Goal: Navigation & Orientation: Find specific page/section

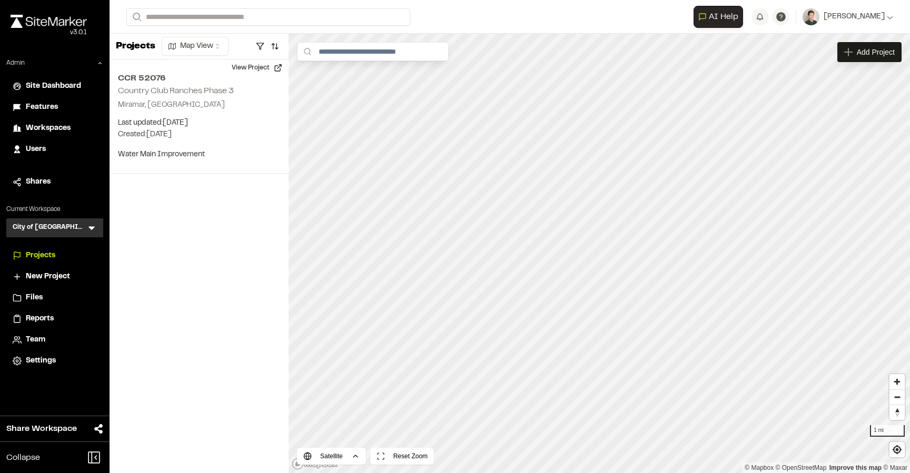
click at [94, 230] on icon at bounding box center [91, 228] width 11 height 11
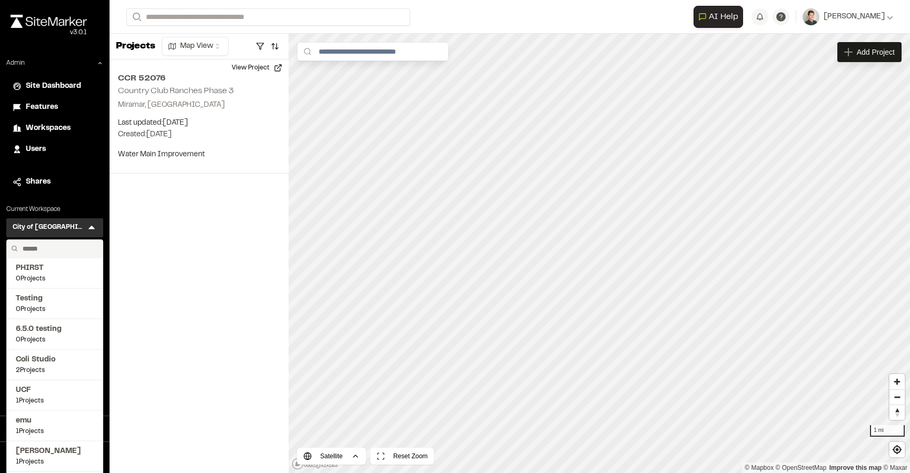
click at [55, 252] on input "text" at bounding box center [58, 249] width 80 height 18
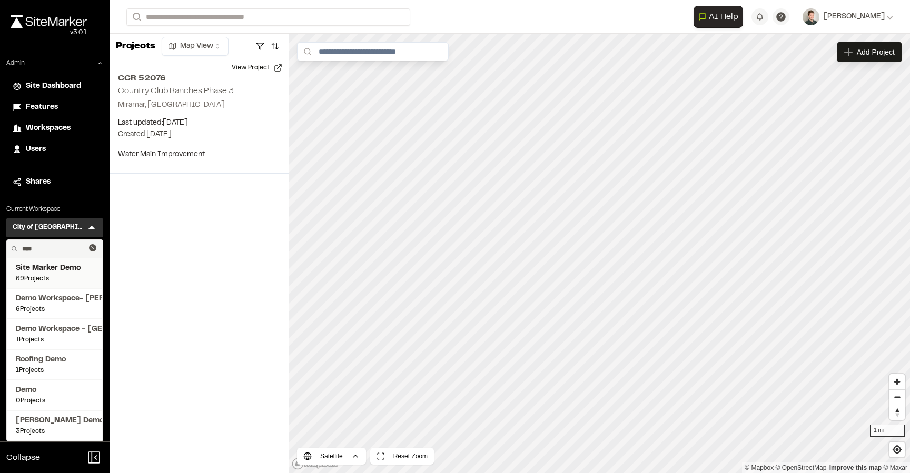
type input "****"
click at [54, 266] on span "Site Marker Demo" at bounding box center [55, 269] width 78 height 12
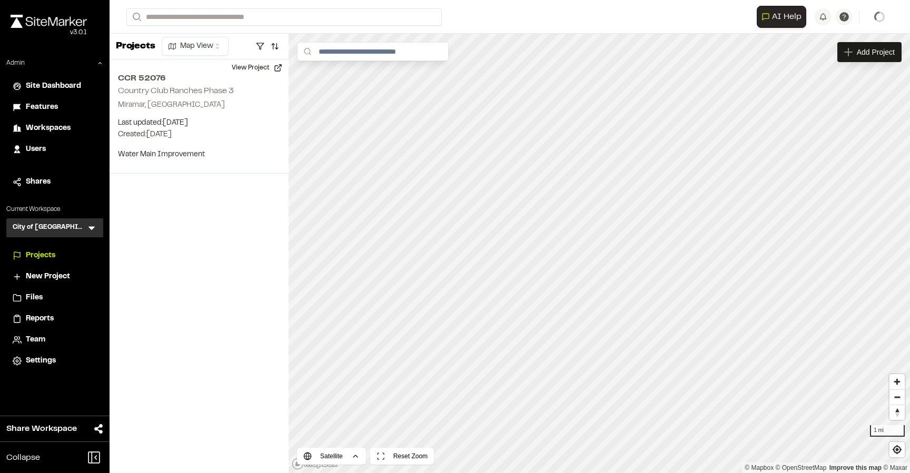
click at [87, 223] on icon at bounding box center [91, 228] width 11 height 11
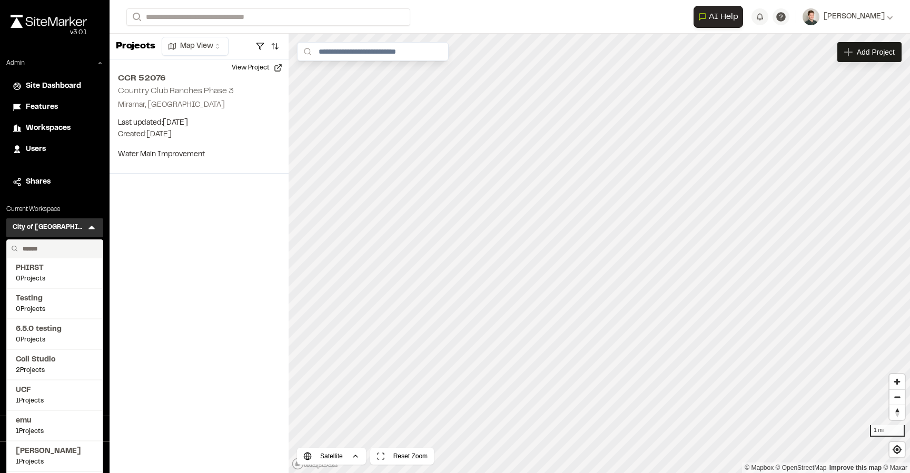
click at [50, 248] on input "text" at bounding box center [58, 249] width 80 height 18
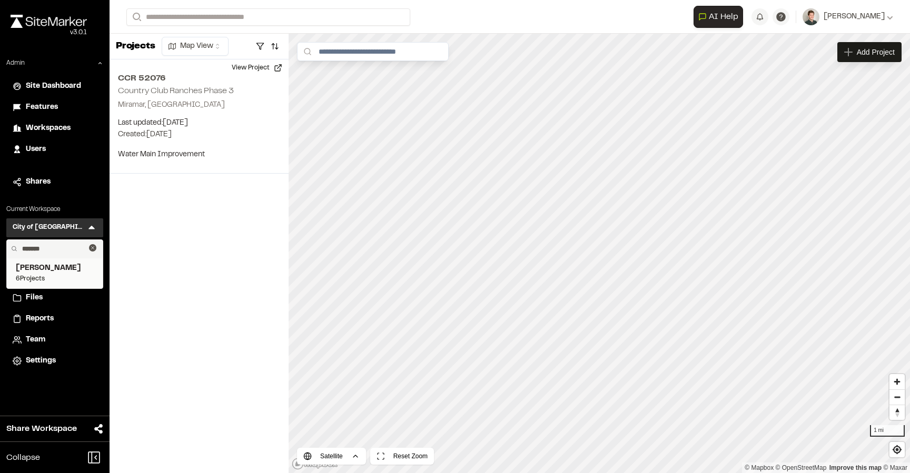
type input "*******"
click at [55, 276] on span "6 Projects" at bounding box center [55, 278] width 78 height 9
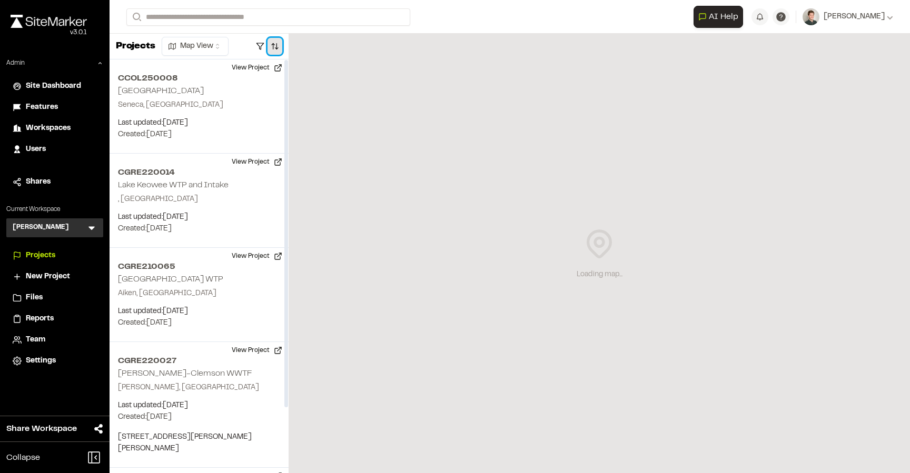
click at [269, 46] on button "button" at bounding box center [275, 46] width 15 height 17
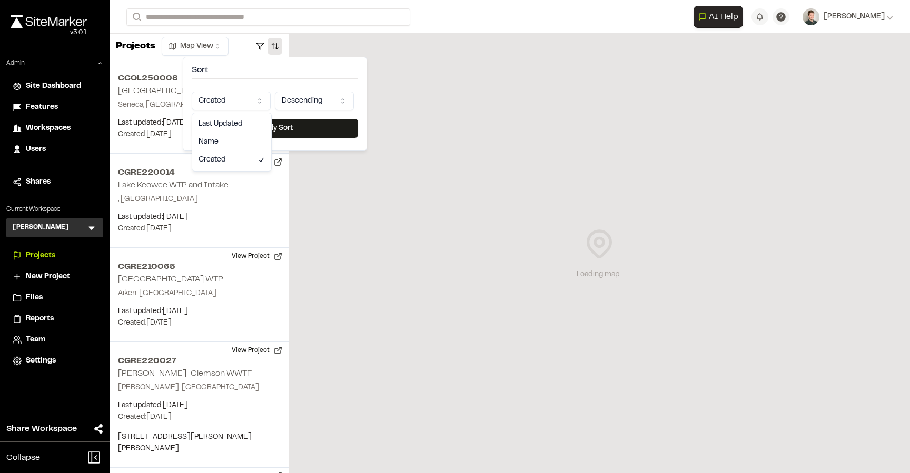
click at [225, 101] on html "Close sidebar v 3.0.1 Admin Site Dashboard Features Workspaces Users Shares Cur…" at bounding box center [455, 236] width 910 height 473
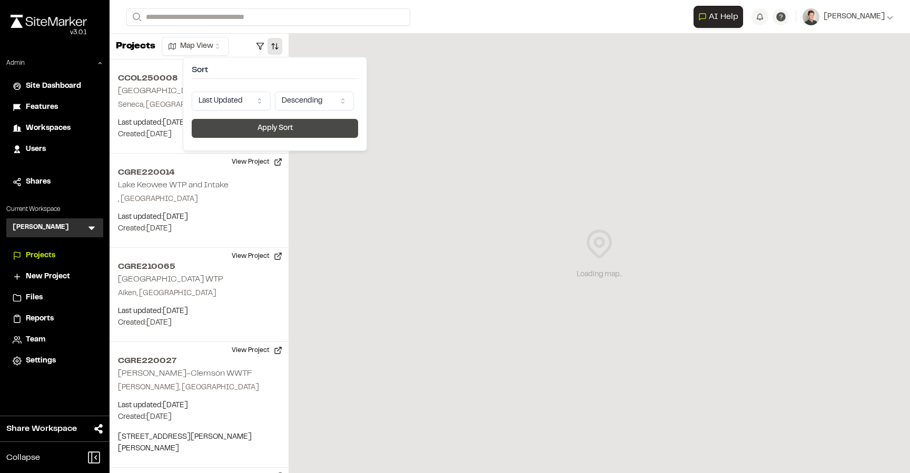
click at [248, 123] on button "Apply Sort" at bounding box center [275, 128] width 166 height 19
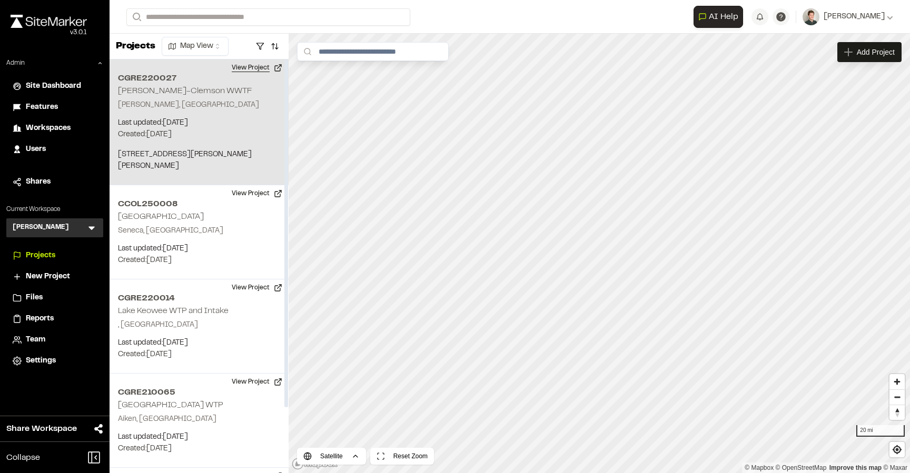
click at [257, 68] on button "View Project" at bounding box center [256, 68] width 63 height 17
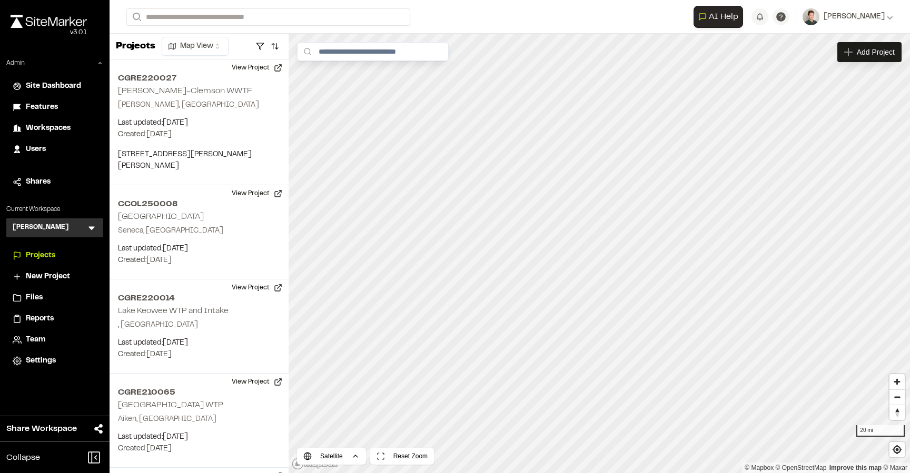
click at [444, 18] on form "Search" at bounding box center [409, 16] width 567 height 17
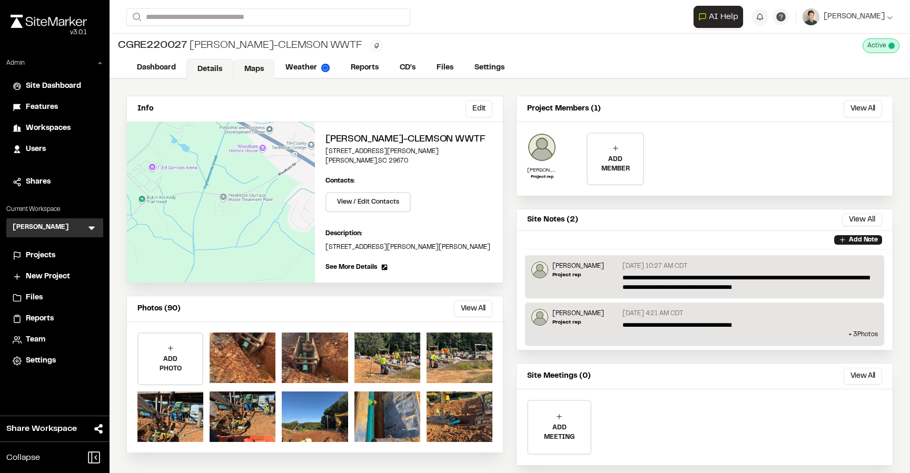
click at [259, 67] on link "Maps" at bounding box center [254, 69] width 42 height 20
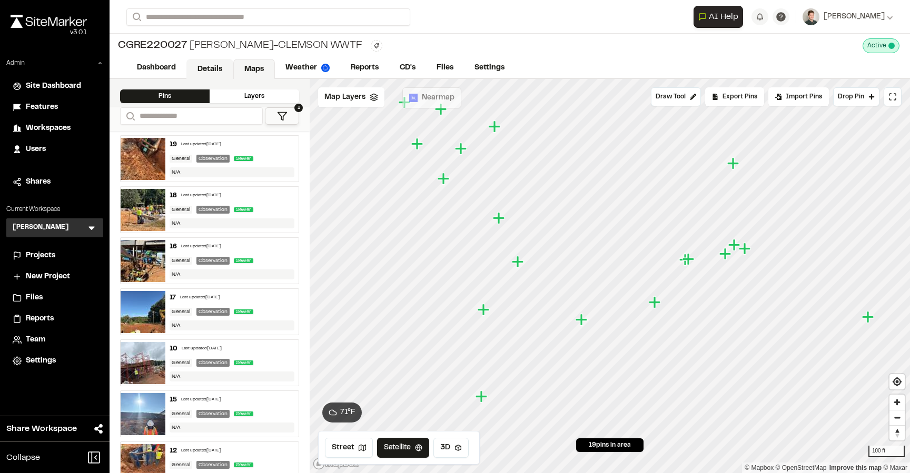
click at [223, 70] on link "Details" at bounding box center [209, 69] width 47 height 20
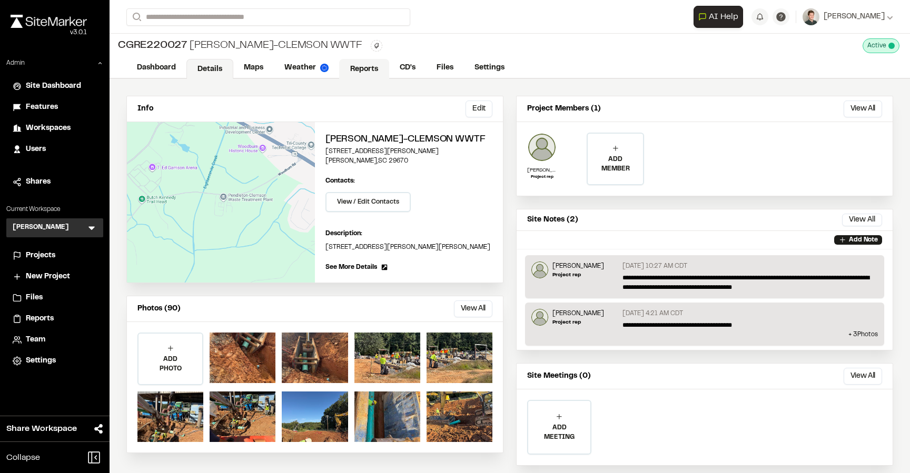
click at [372, 71] on link "Reports" at bounding box center [364, 69] width 50 height 20
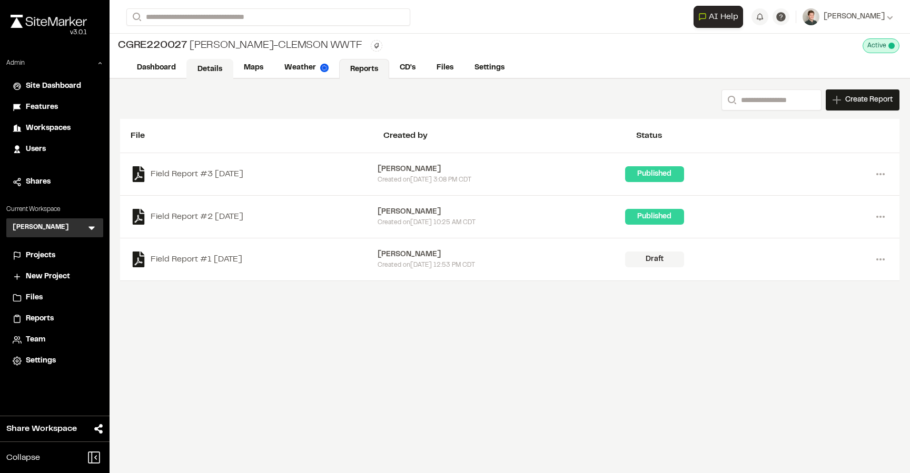
click at [212, 74] on link "Details" at bounding box center [209, 69] width 47 height 20
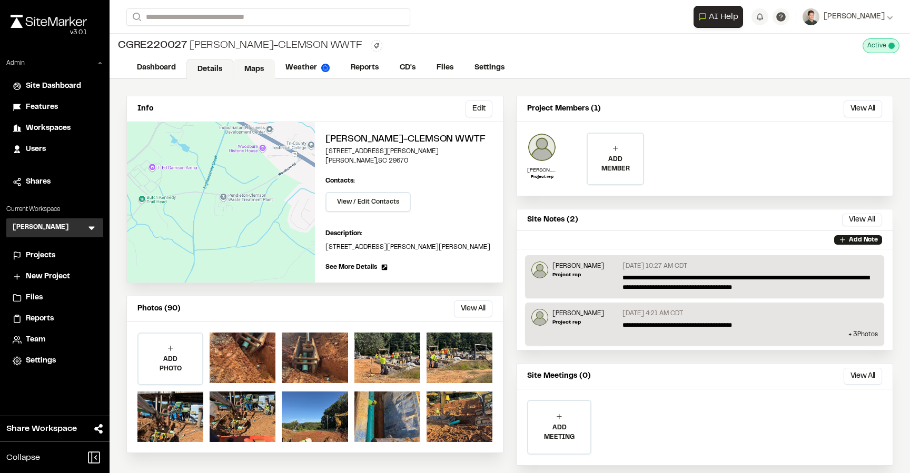
click at [248, 71] on link "Maps" at bounding box center [254, 69] width 42 height 20
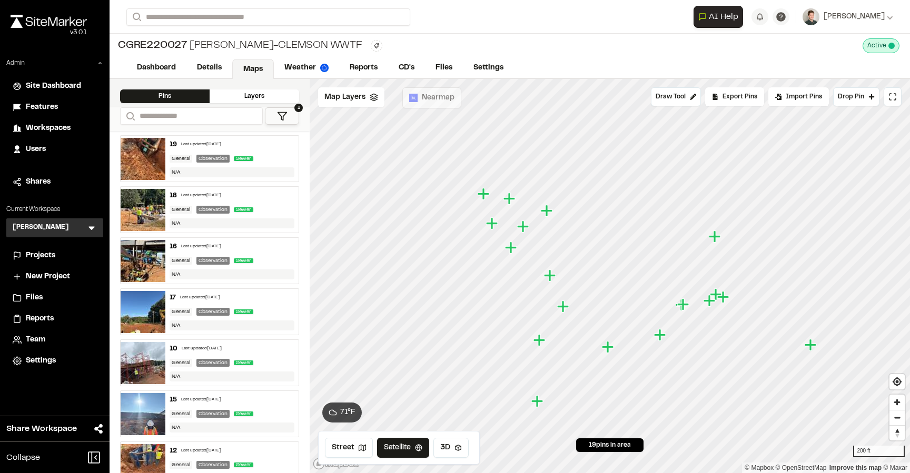
click at [265, 154] on div "19 Last updated Oct 7, 2025 General Observation Sewer N/A" at bounding box center [232, 159] width 134 height 46
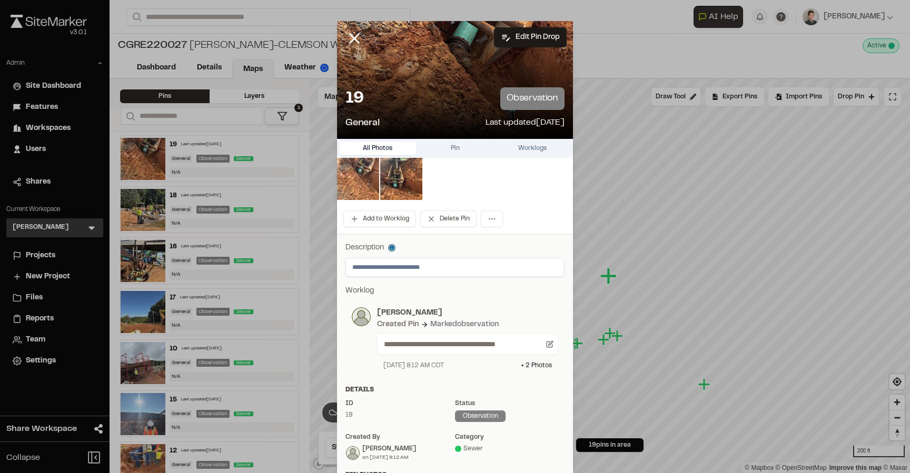
click at [355, 171] on img at bounding box center [358, 179] width 42 height 42
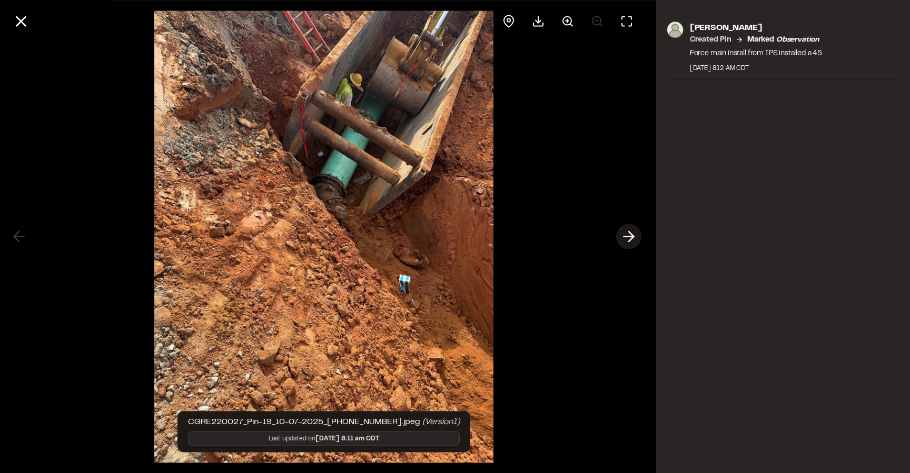
click at [629, 234] on icon at bounding box center [628, 237] width 17 height 18
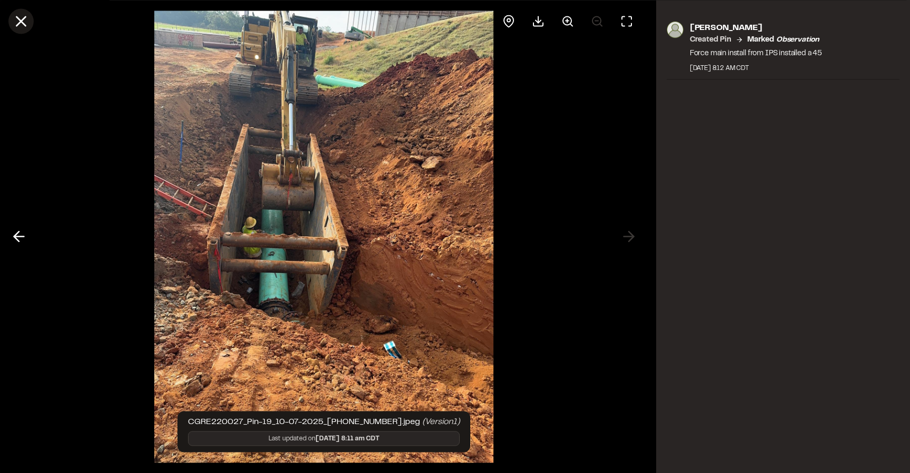
click at [25, 27] on icon at bounding box center [21, 21] width 18 height 18
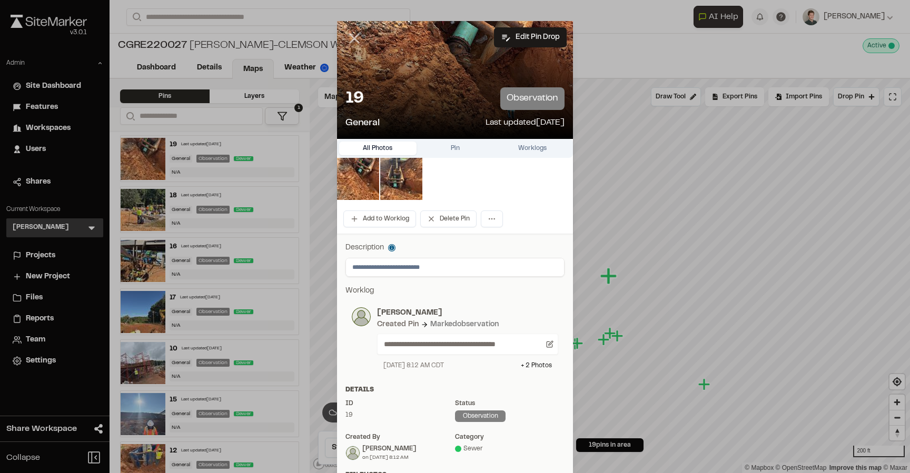
click at [360, 38] on icon at bounding box center [354, 38] width 18 height 18
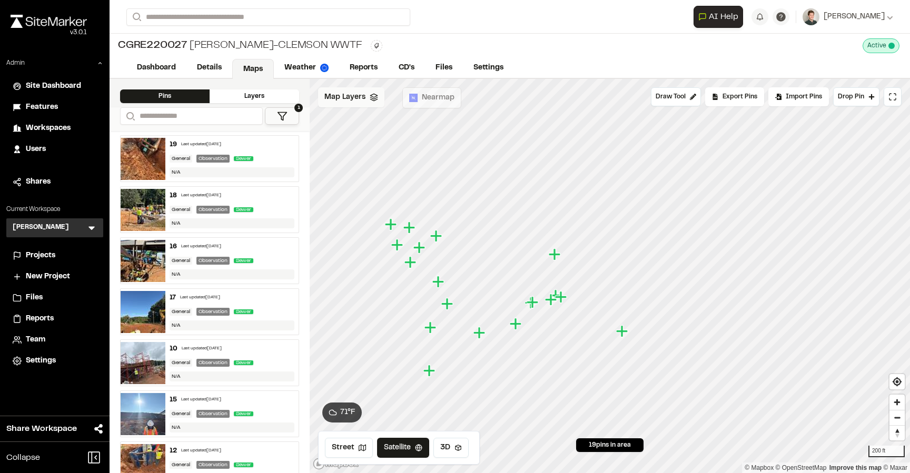
click at [352, 101] on span "Map Layers" at bounding box center [344, 98] width 41 height 12
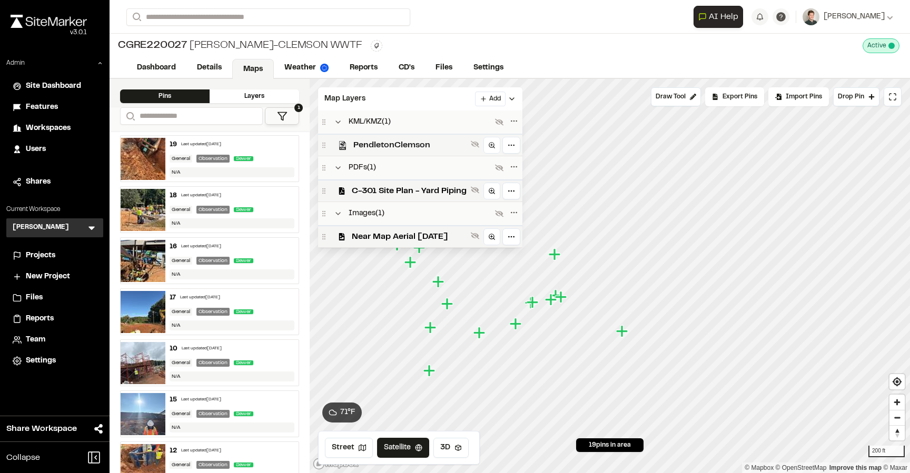
click at [386, 144] on span "PendletonClemson" at bounding box center [409, 145] width 113 height 13
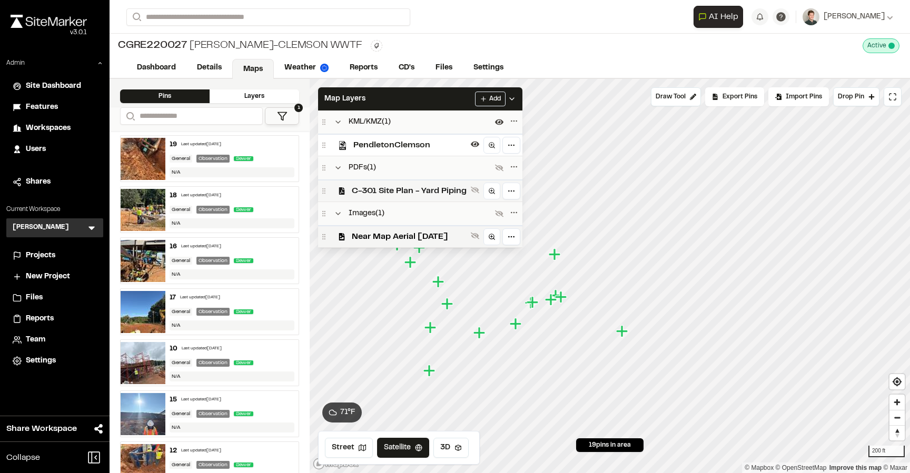
click at [381, 187] on span "C-301 Site Plan - Yard Piping" at bounding box center [409, 191] width 115 height 13
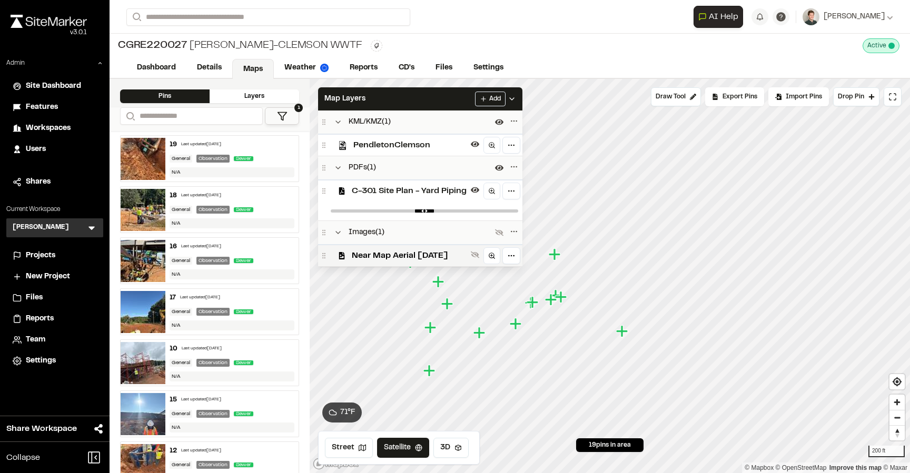
click at [381, 187] on span "C-301 Site Plan - Yard Piping" at bounding box center [409, 191] width 115 height 13
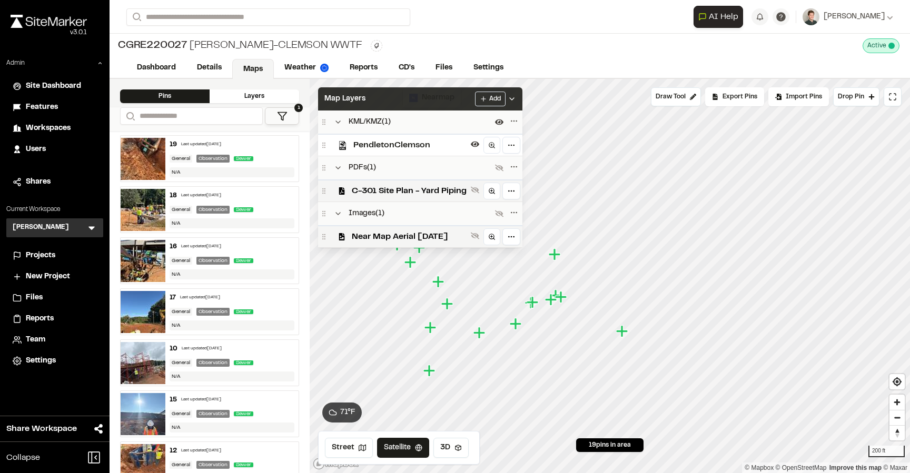
click at [388, 107] on div "Map Layers Add" at bounding box center [420, 98] width 204 height 23
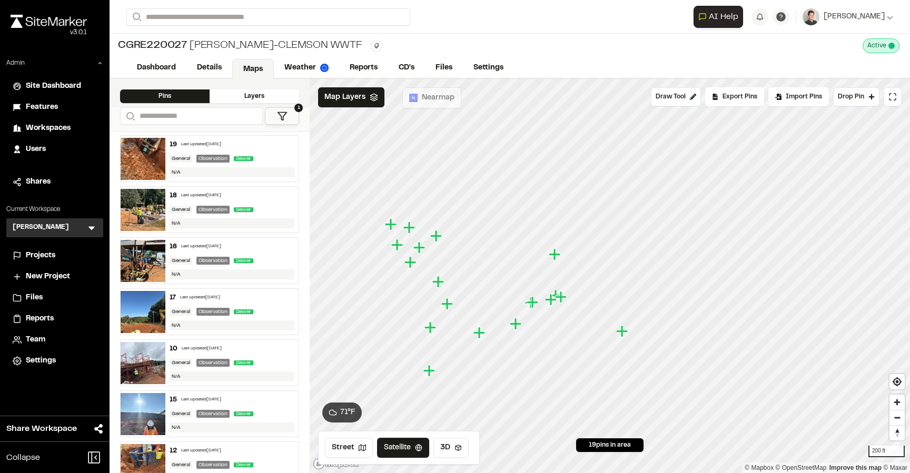
click at [38, 250] on span "Projects" at bounding box center [40, 256] width 29 height 12
